Goal: Transaction & Acquisition: Download file/media

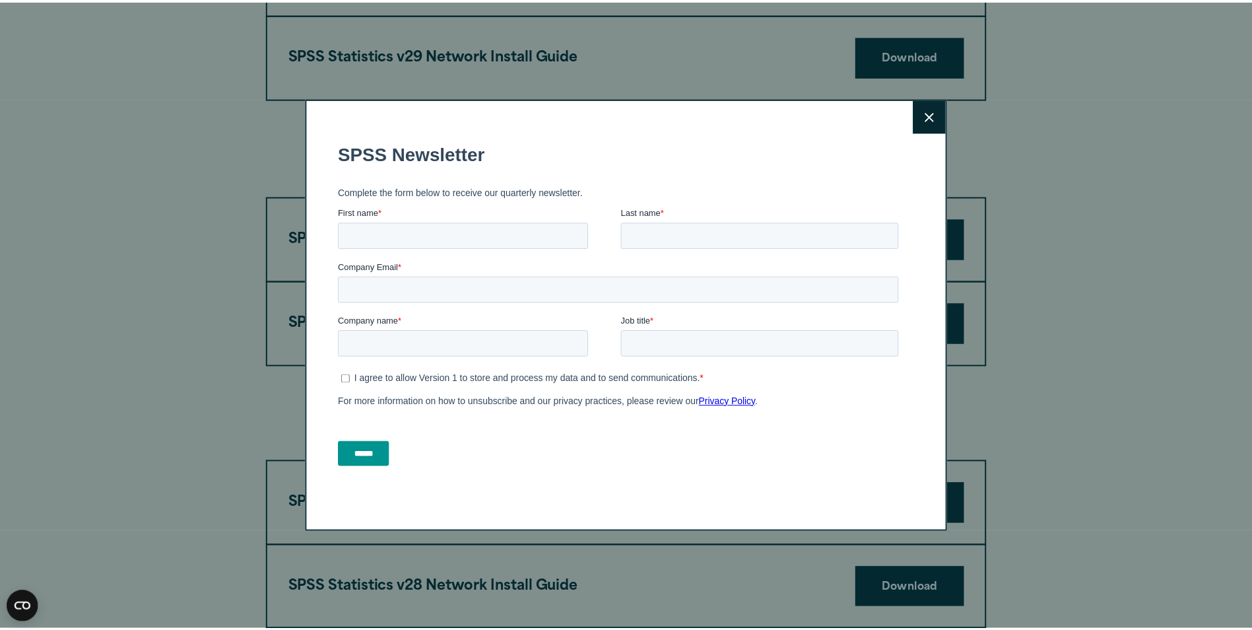
scroll to position [1386, 0]
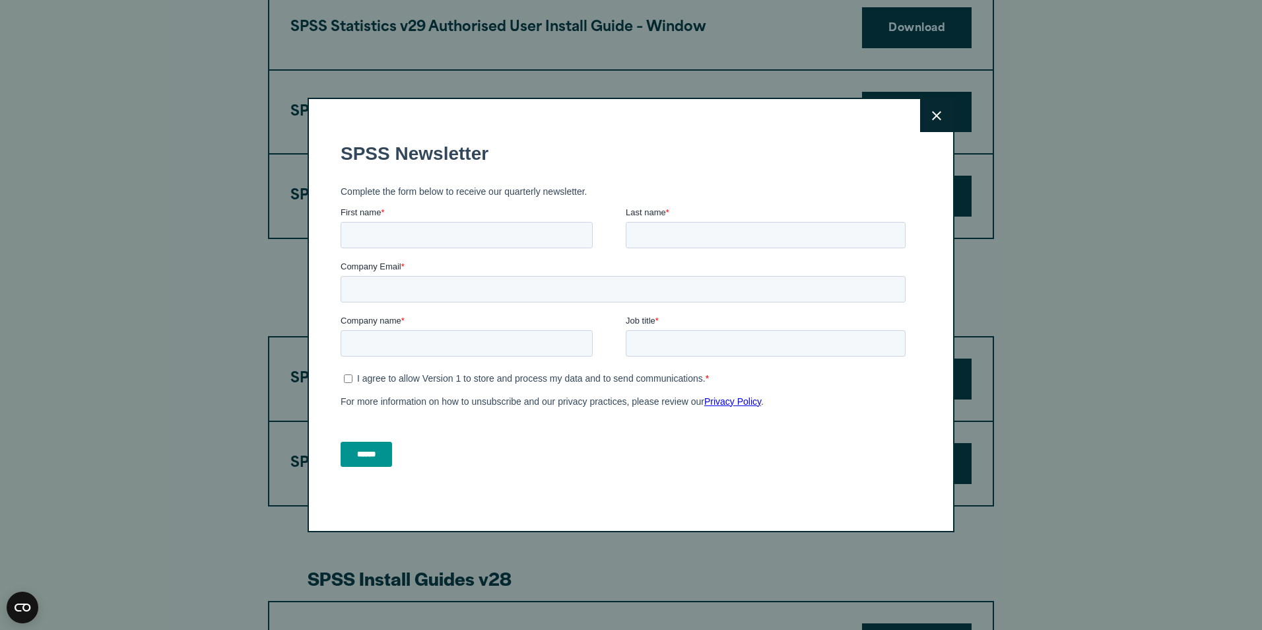
click at [931, 104] on button "Close" at bounding box center [936, 115] width 33 height 33
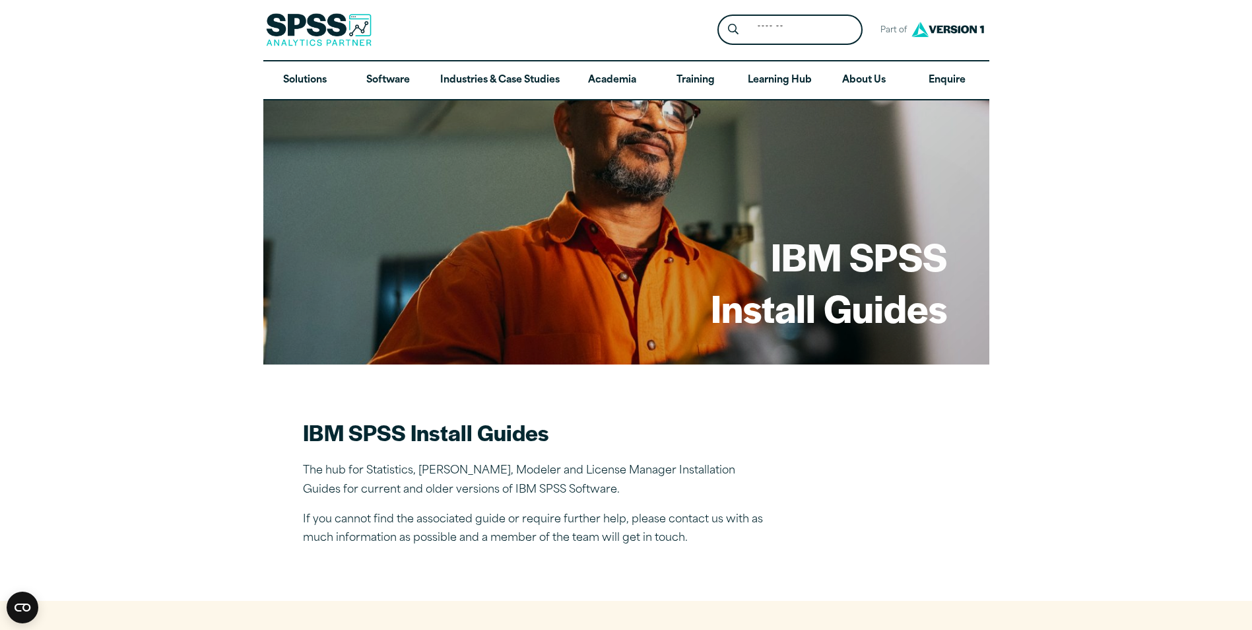
scroll to position [0, 0]
click at [390, 85] on link "Software" at bounding box center [388, 81] width 83 height 38
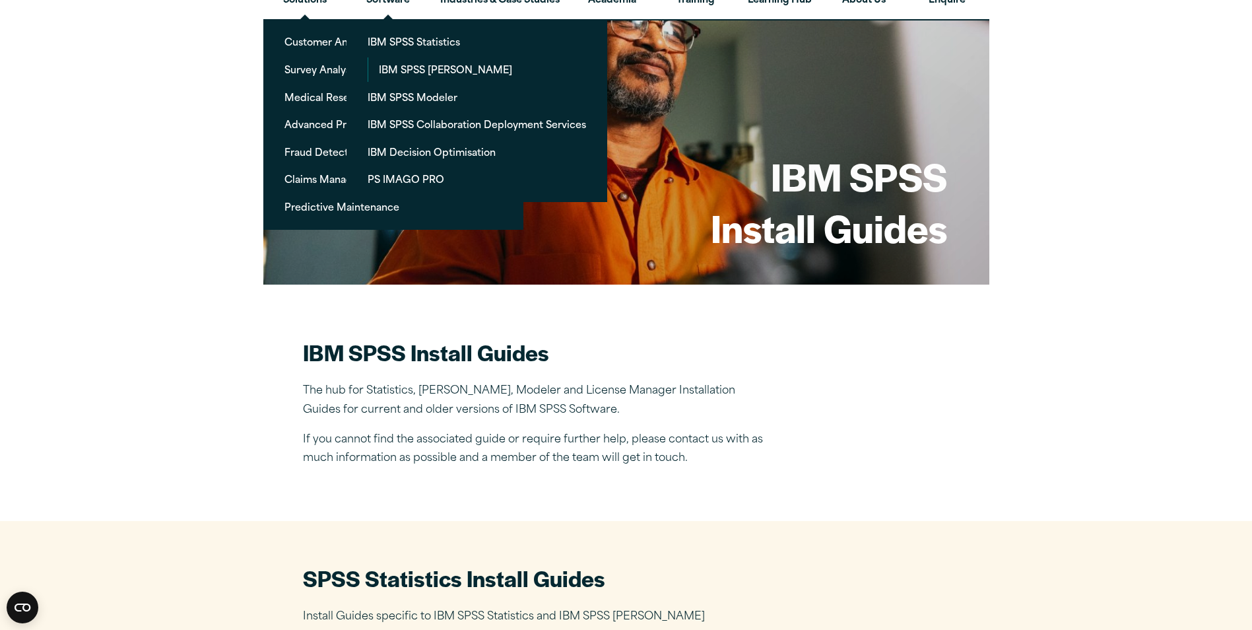
scroll to position [330, 0]
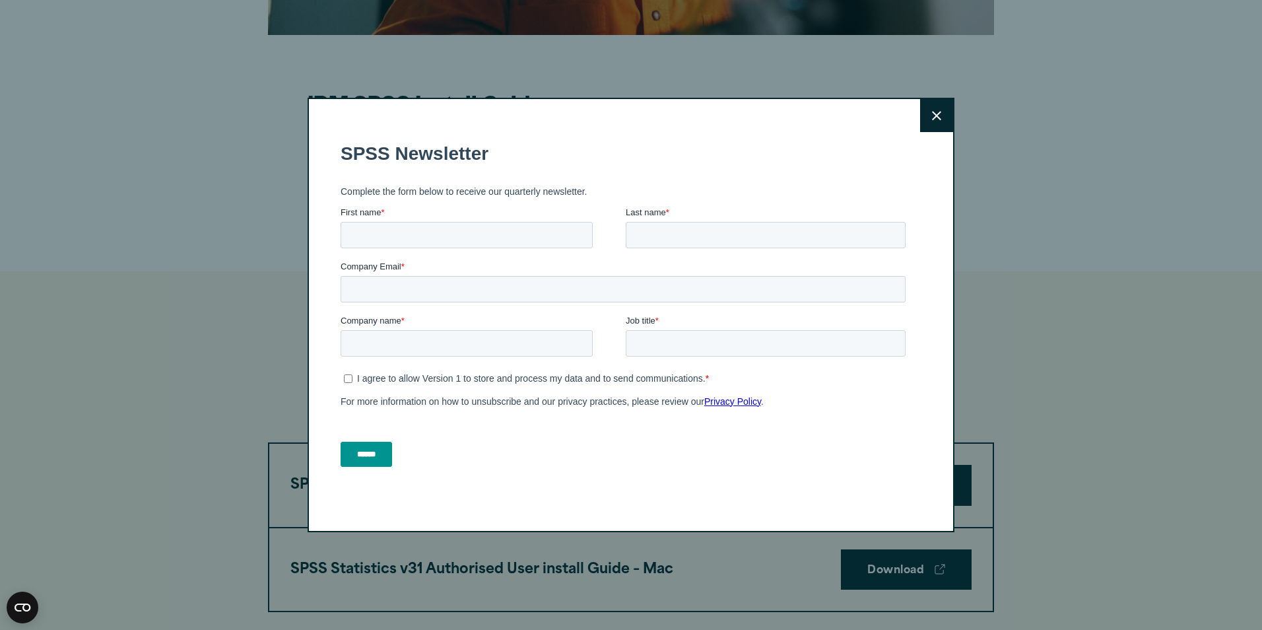
click at [928, 121] on button "Close" at bounding box center [936, 115] width 33 height 33
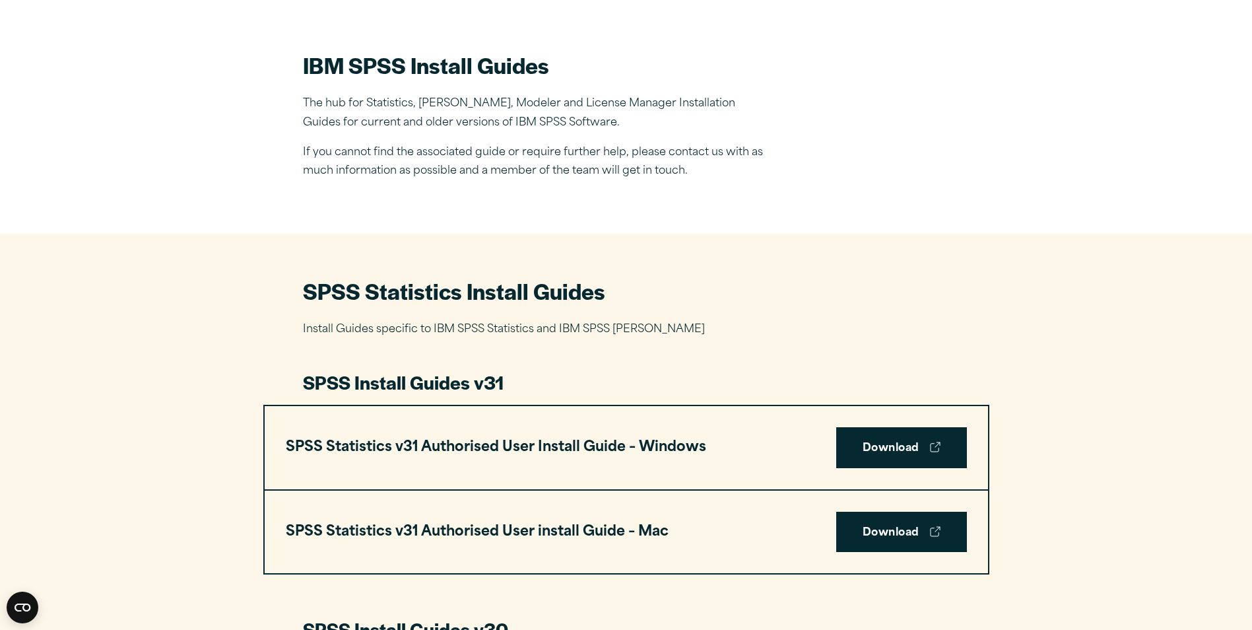
scroll to position [462, 0]
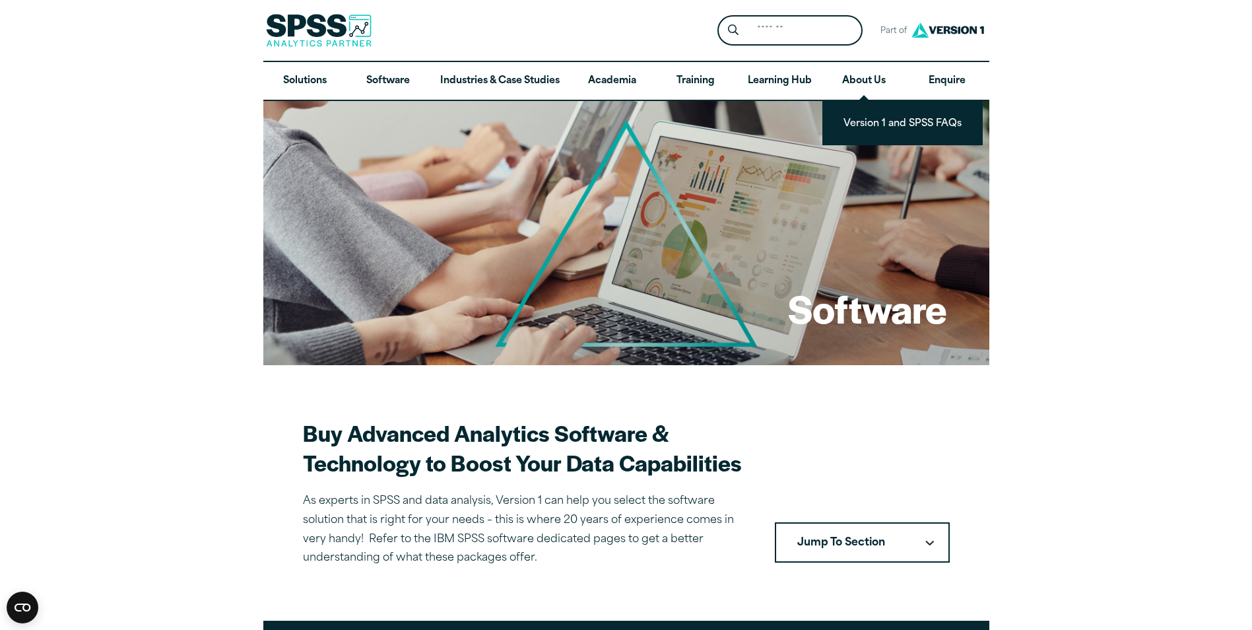
click at [763, 278] on div "Software" at bounding box center [626, 233] width 726 height 264
click at [860, 298] on h1 "Software" at bounding box center [867, 308] width 159 height 51
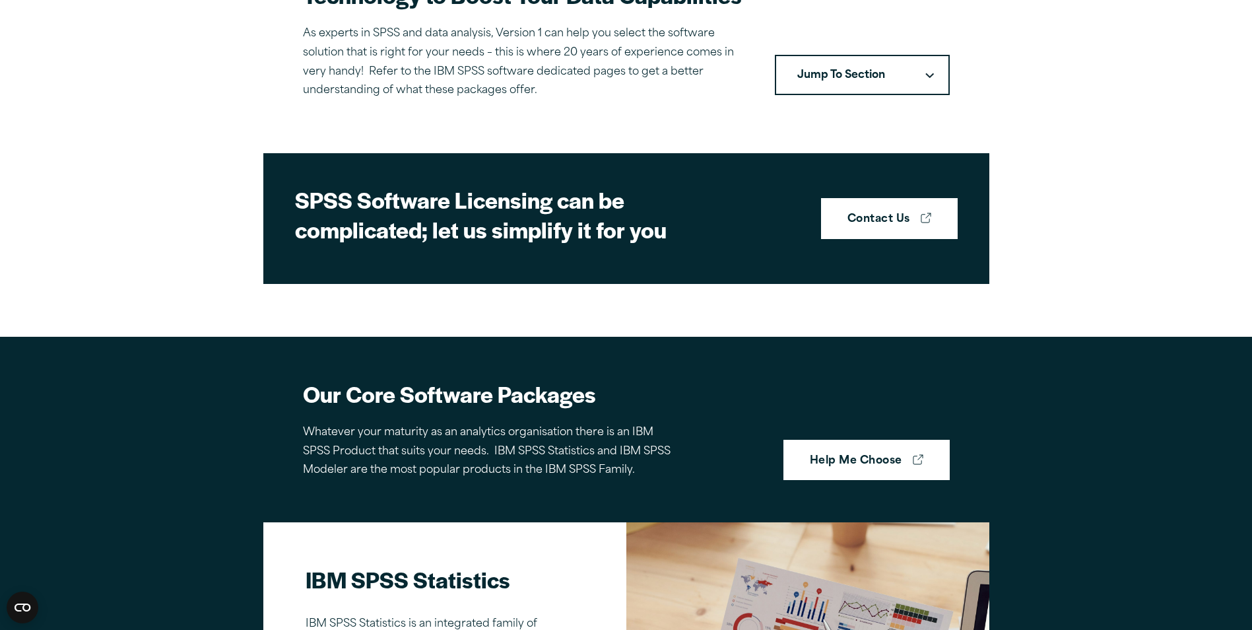
scroll to position [264, 0]
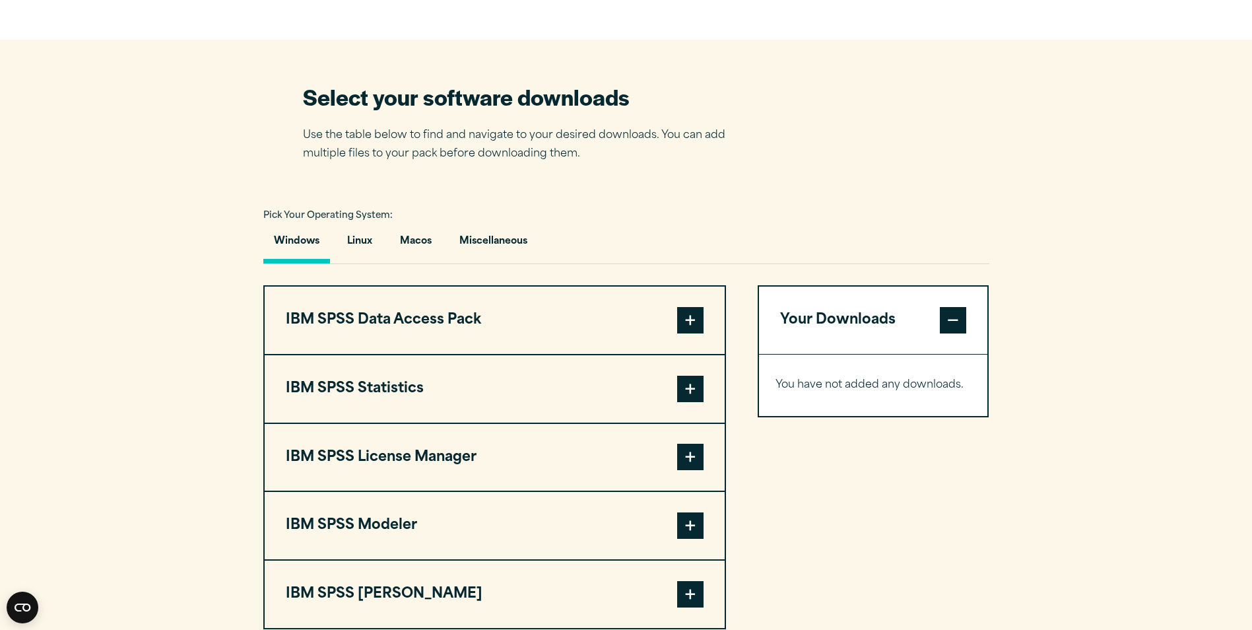
scroll to position [792, 0]
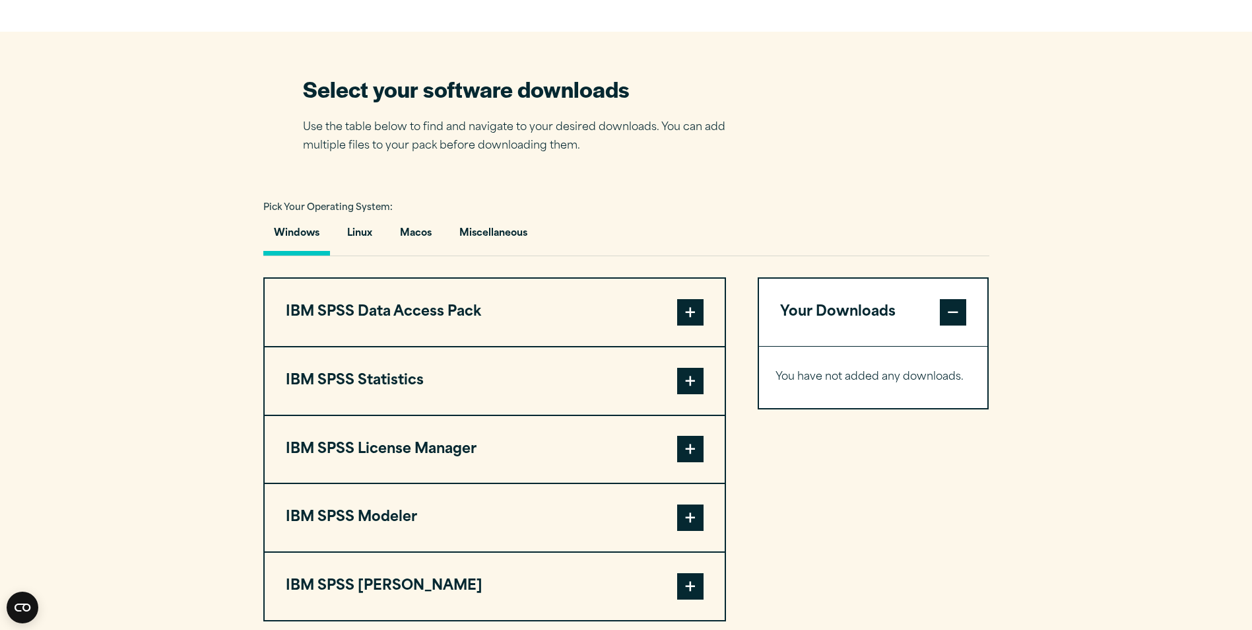
click at [689, 375] on span at bounding box center [690, 381] width 26 height 26
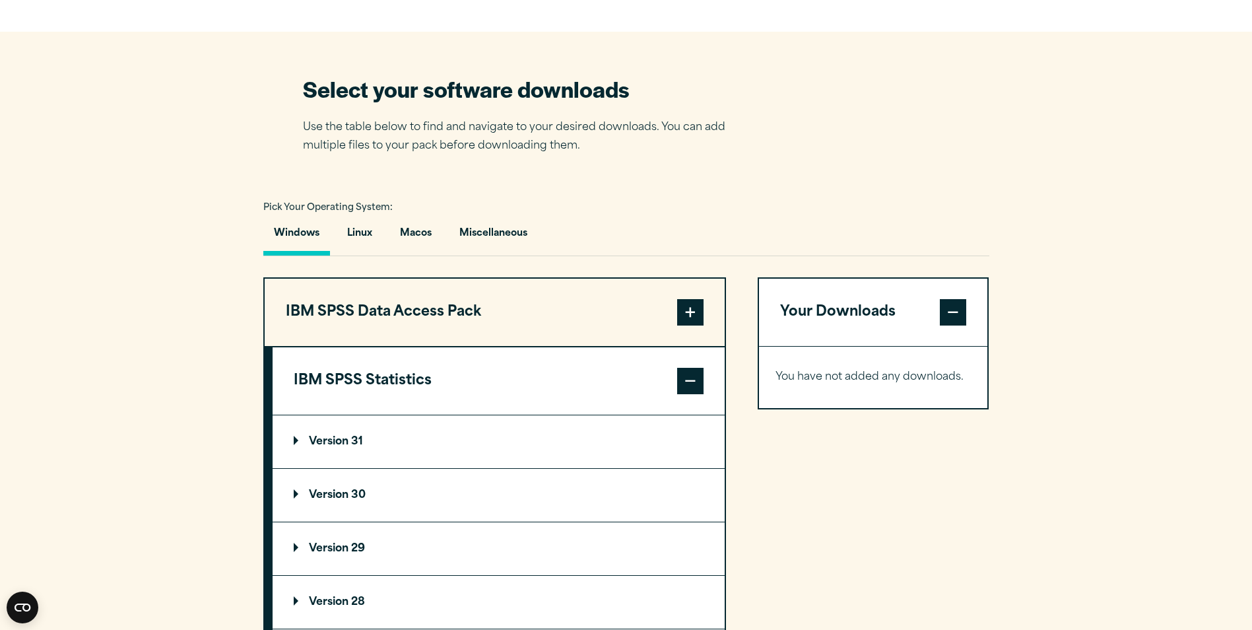
click at [335, 494] on p "Version 30" at bounding box center [330, 495] width 72 height 11
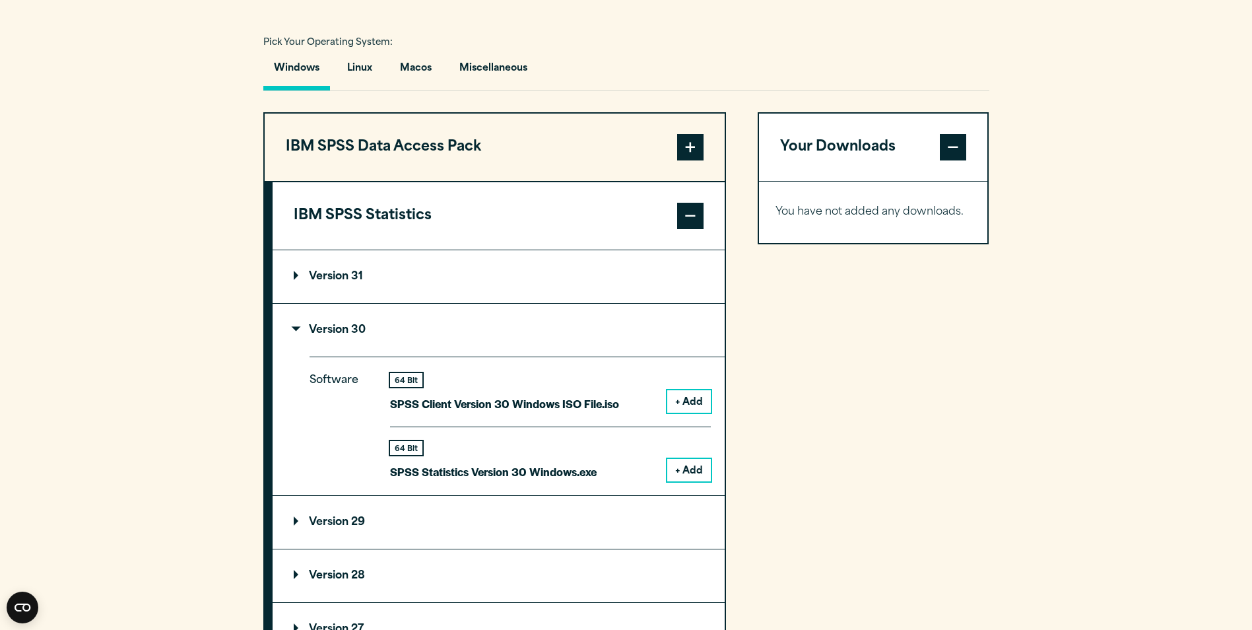
scroll to position [990, 0]
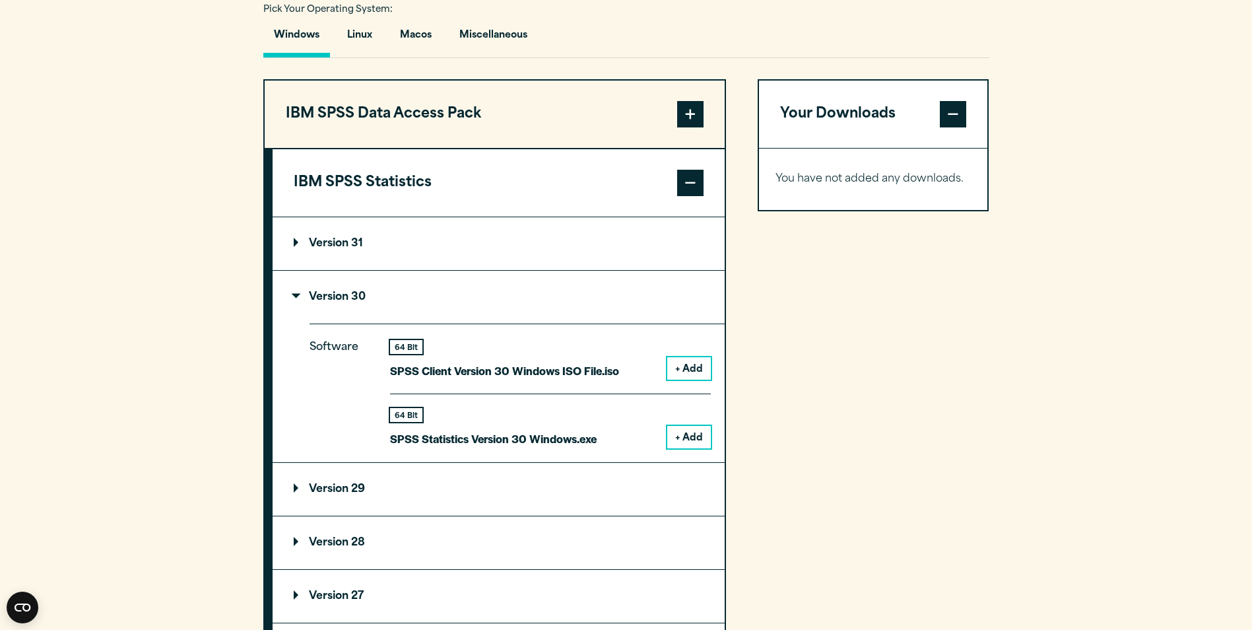
click at [689, 376] on button "+ Add" at bounding box center [689, 368] width 44 height 22
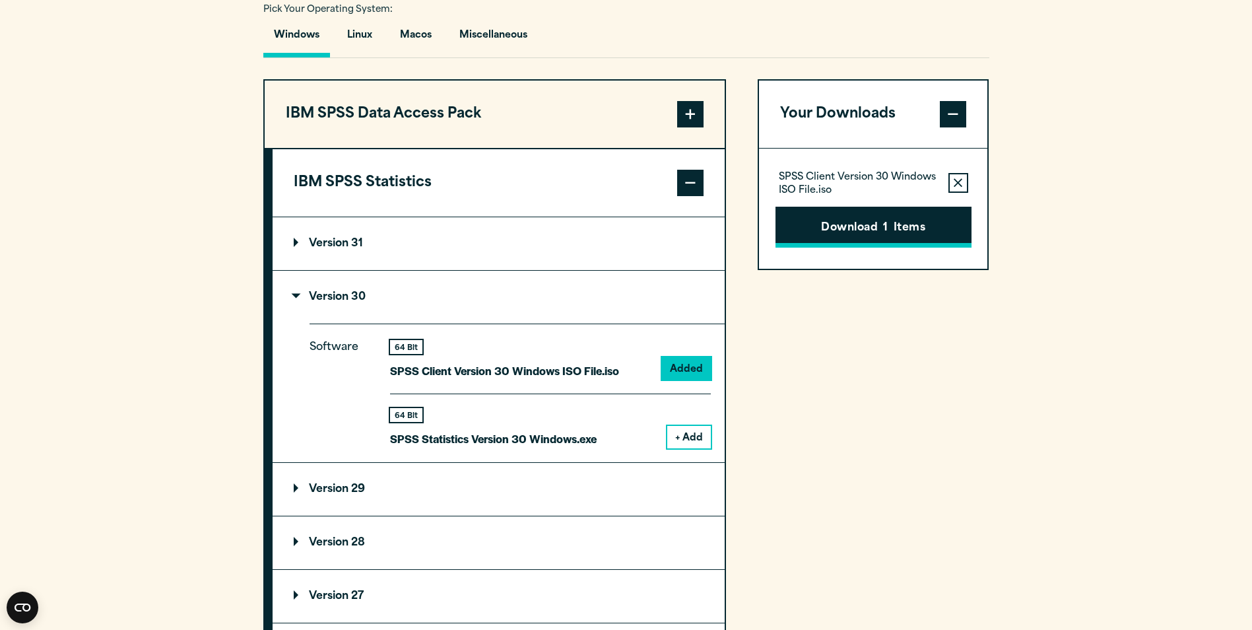
click at [904, 217] on button "Download 1 Items" at bounding box center [874, 227] width 196 height 41
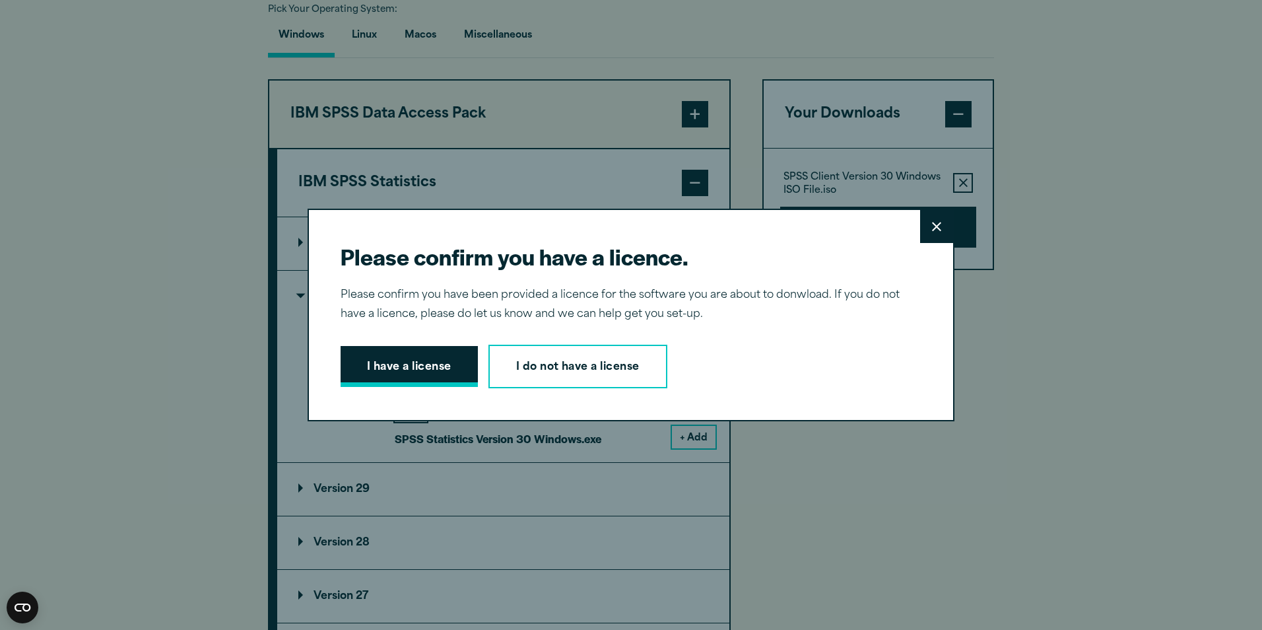
click at [426, 362] on button "I have a license" at bounding box center [409, 366] width 137 height 41
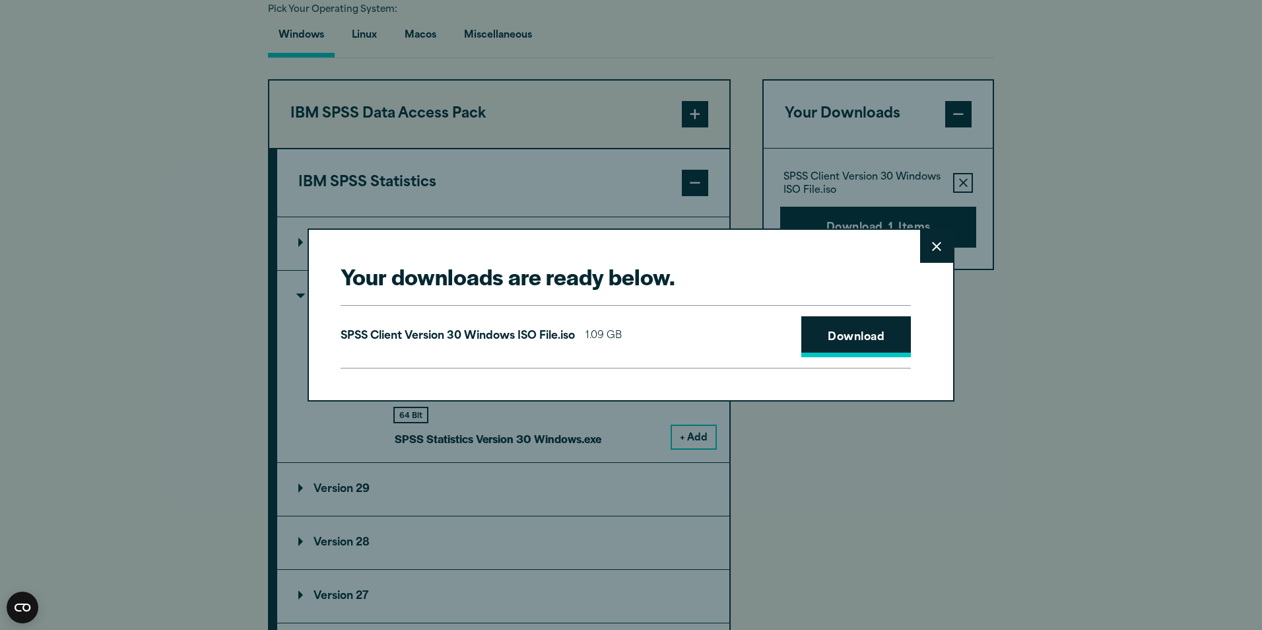
click at [848, 338] on link "Download" at bounding box center [856, 336] width 110 height 41
click at [848, 347] on link "Download" at bounding box center [856, 336] width 110 height 41
click at [885, 329] on link "Download" at bounding box center [856, 336] width 110 height 41
click at [851, 333] on link "Download" at bounding box center [856, 336] width 110 height 41
click at [868, 327] on link "Download" at bounding box center [856, 336] width 110 height 41
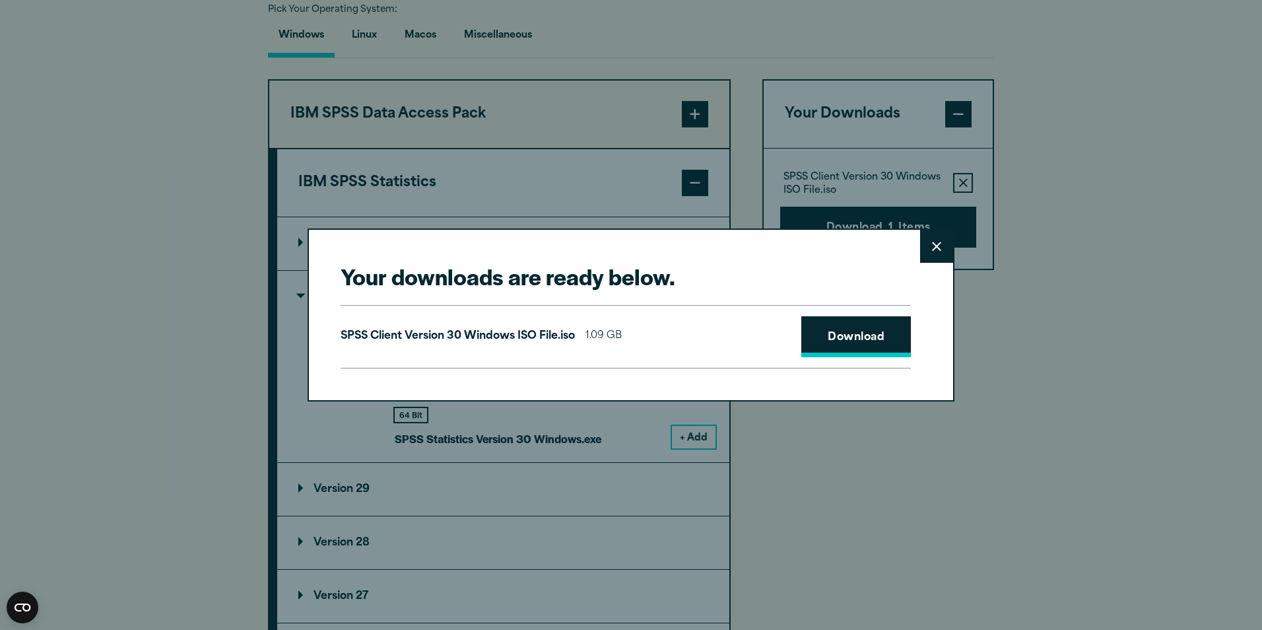
click at [877, 341] on link "Download" at bounding box center [856, 336] width 110 height 41
click at [858, 341] on link "Download" at bounding box center [856, 336] width 110 height 41
click at [877, 339] on link "Download" at bounding box center [856, 336] width 110 height 41
click at [840, 347] on link "Download" at bounding box center [856, 336] width 110 height 41
click at [854, 333] on link "Download" at bounding box center [856, 336] width 110 height 41
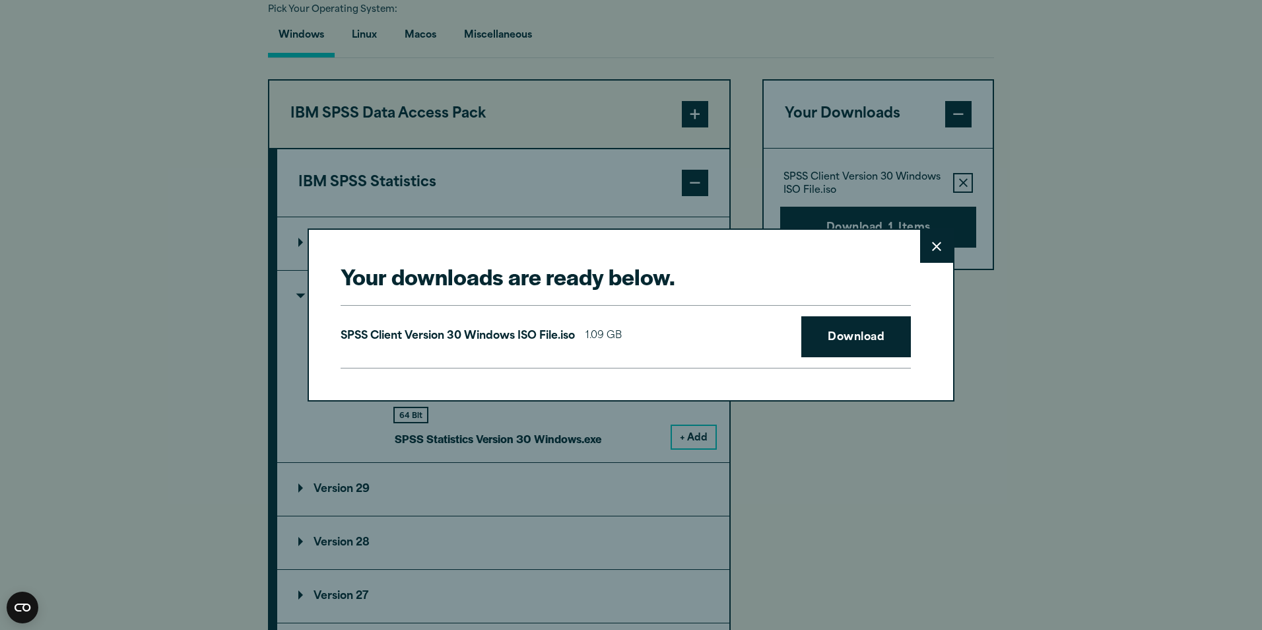
click at [932, 252] on button "Close" at bounding box center [936, 246] width 33 height 33
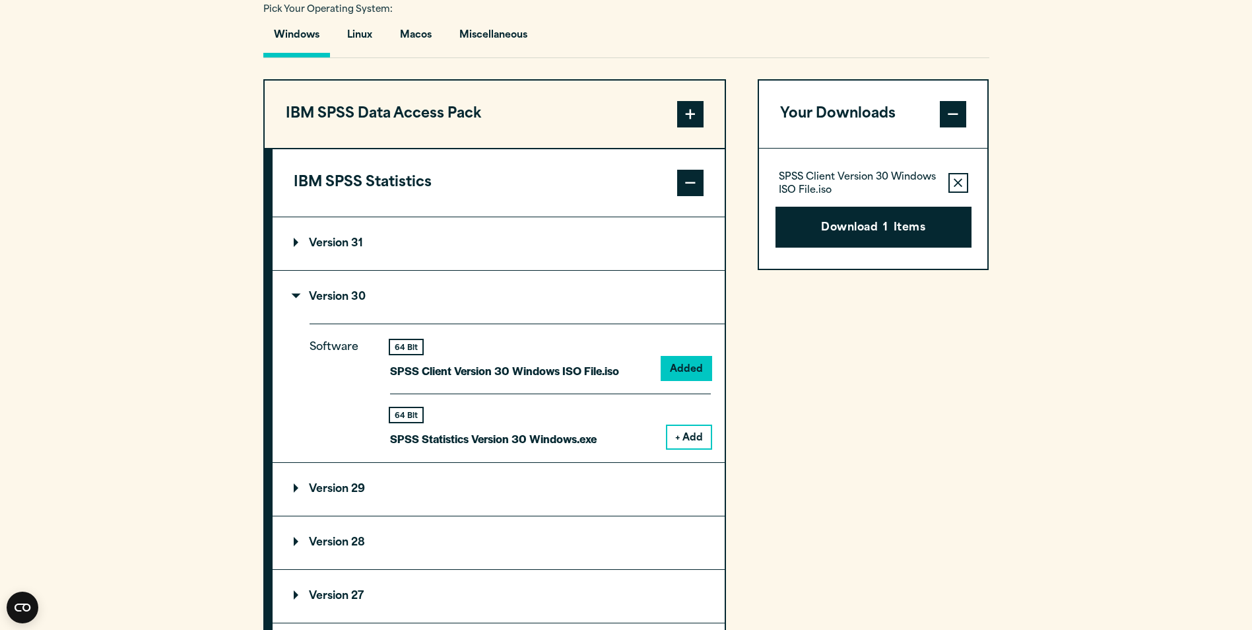
click at [679, 430] on button "+ Add" at bounding box center [689, 437] width 44 height 22
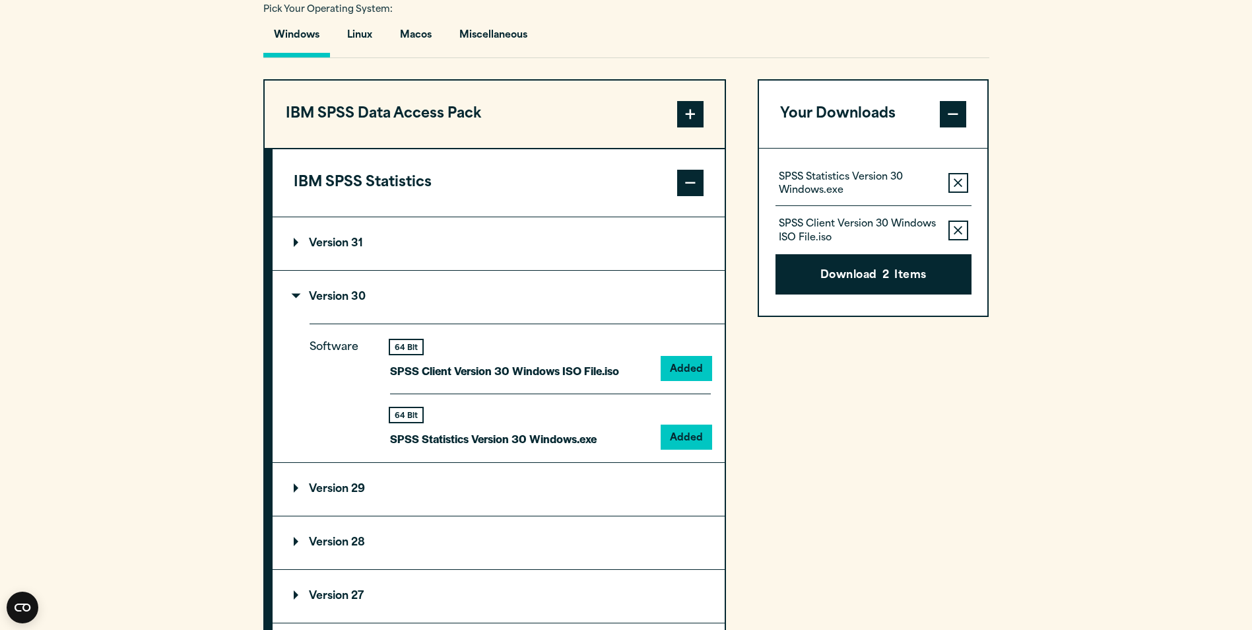
click at [921, 263] on button "Download 2 Items" at bounding box center [874, 274] width 196 height 41
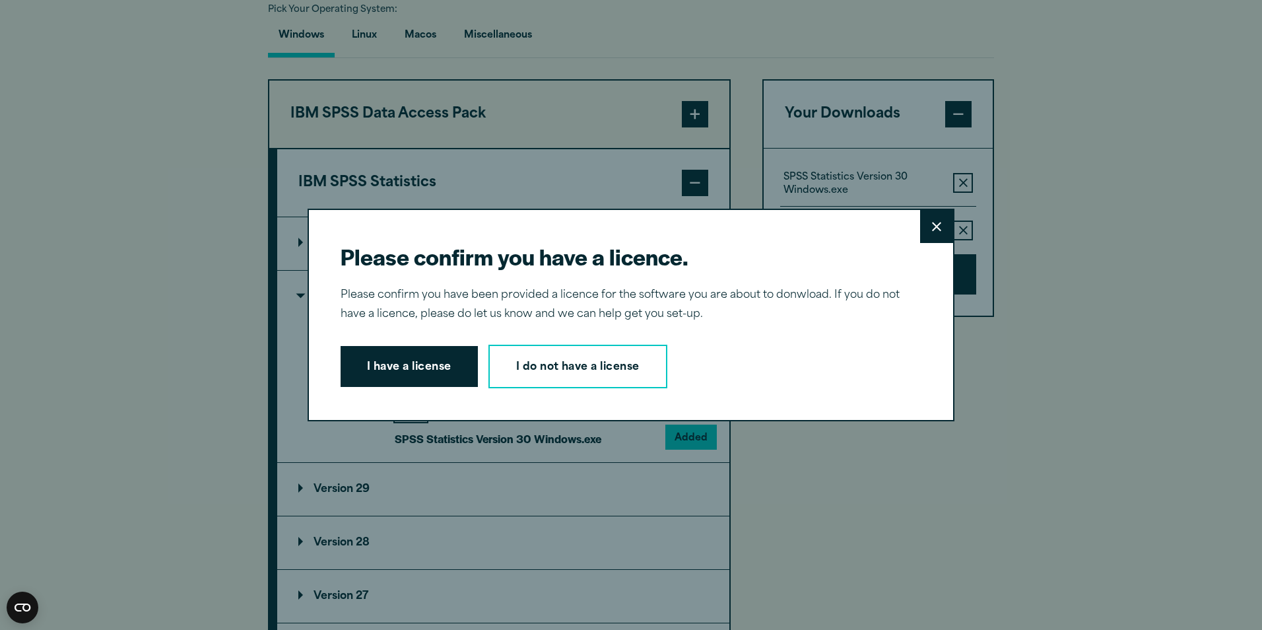
click at [412, 368] on button "I have a license" at bounding box center [409, 366] width 137 height 41
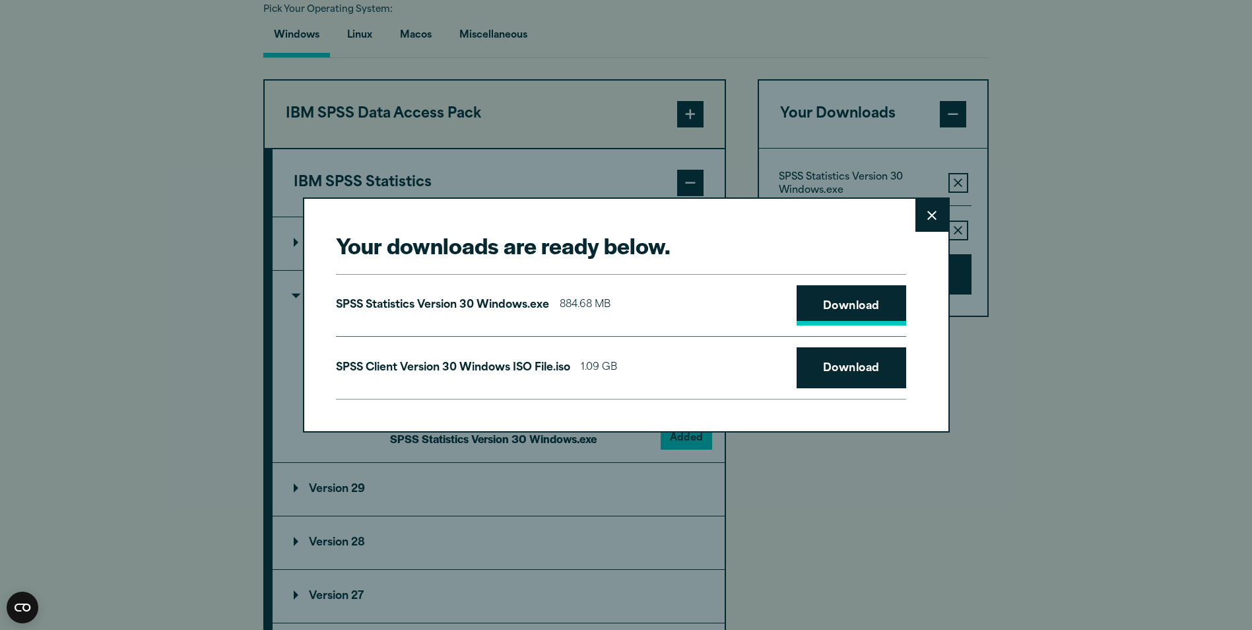
click at [895, 296] on link "Download" at bounding box center [852, 305] width 110 height 41
click at [882, 287] on link "Download" at bounding box center [852, 305] width 110 height 41
click at [822, 367] on link "Download" at bounding box center [852, 367] width 110 height 41
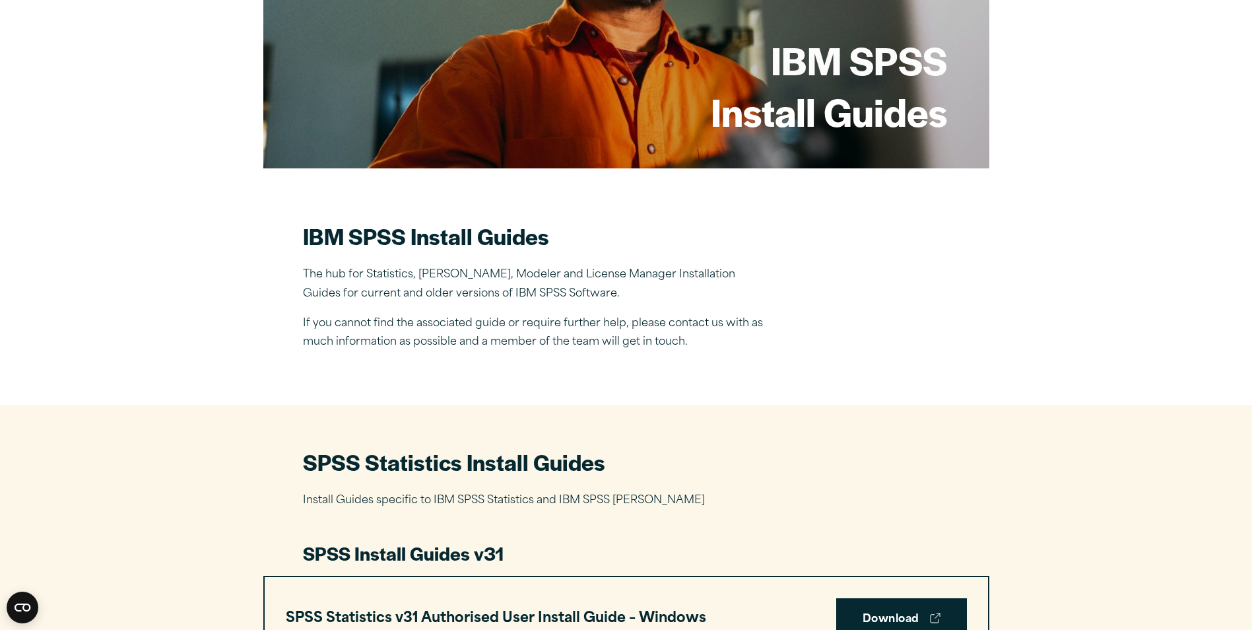
scroll to position [198, 0]
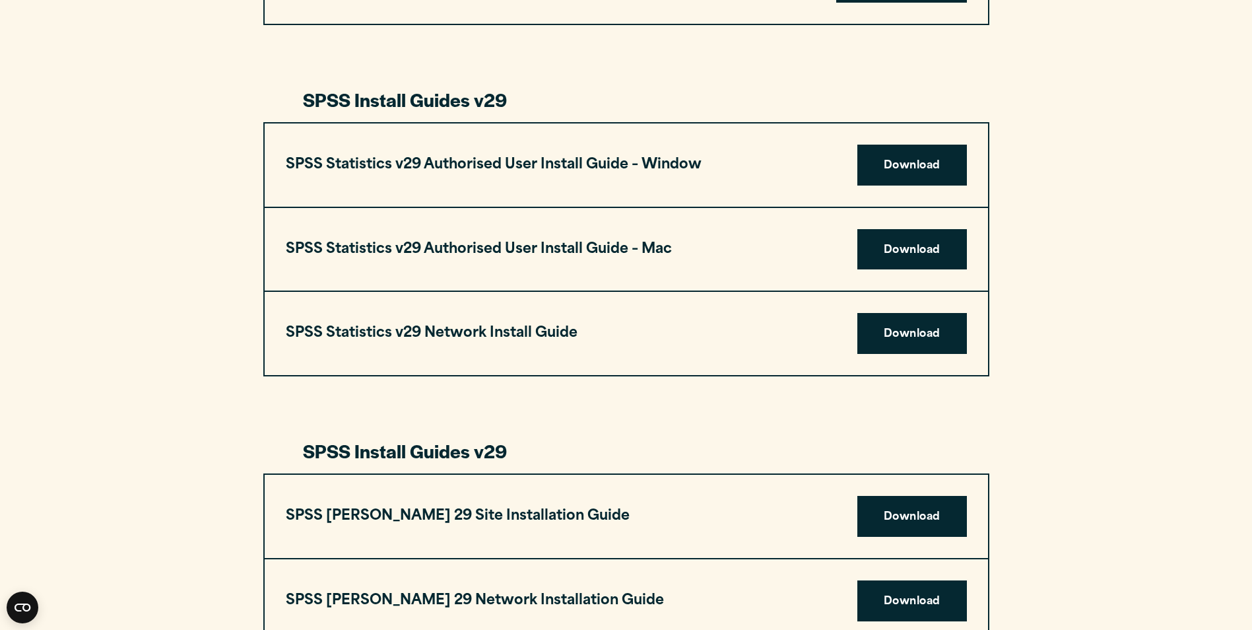
scroll to position [726, 0]
